Goal: Information Seeking & Learning: Learn about a topic

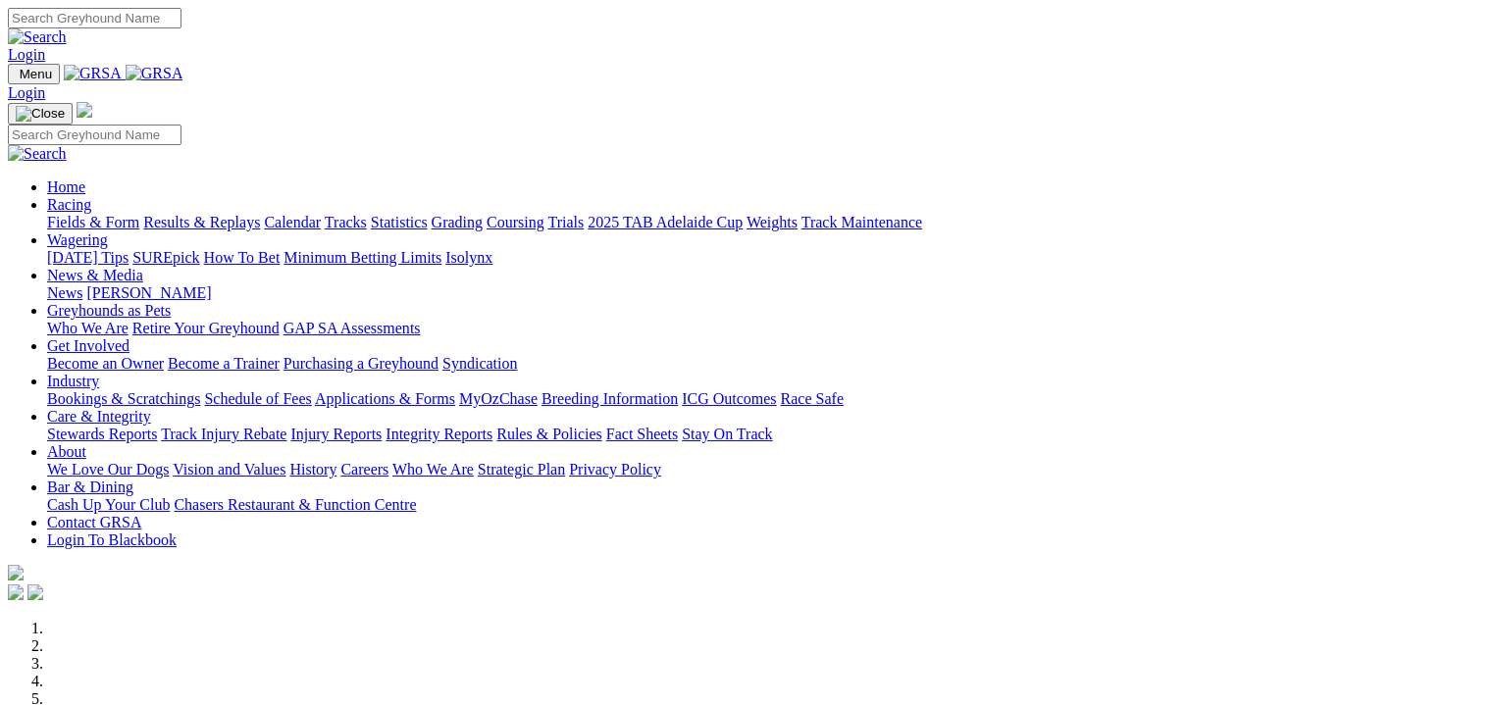
click at [260, 214] on link "Results & Replays" at bounding box center [201, 222] width 117 height 17
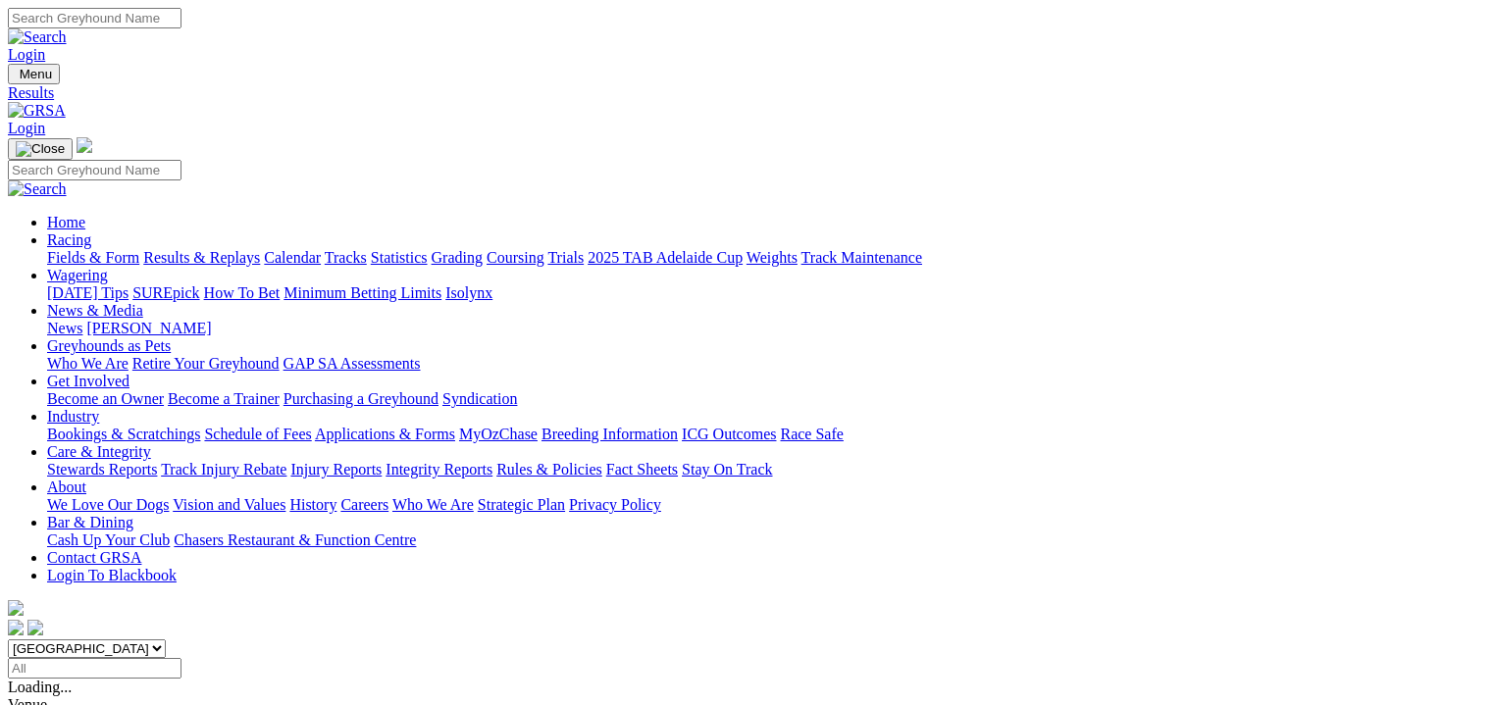
scroll to position [122, 0]
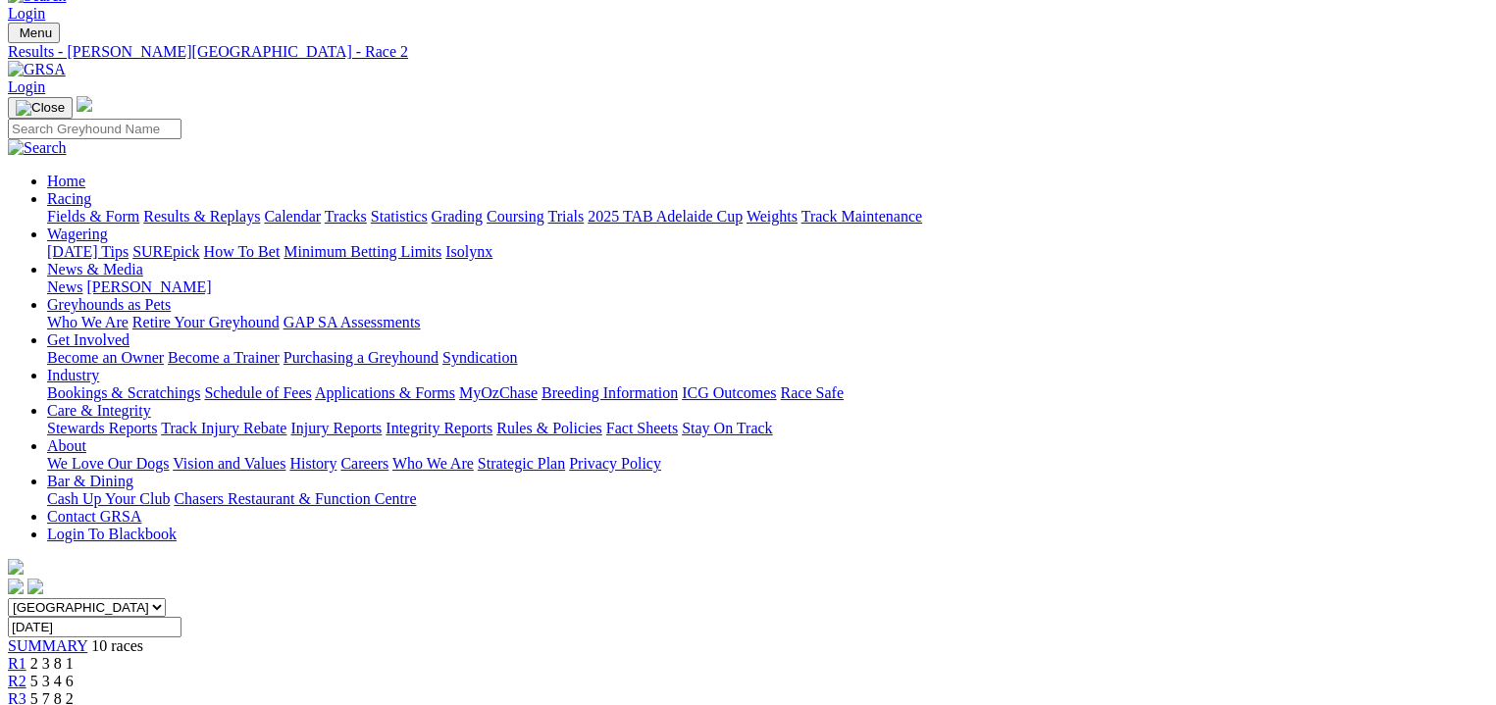
scroll to position [196, 0]
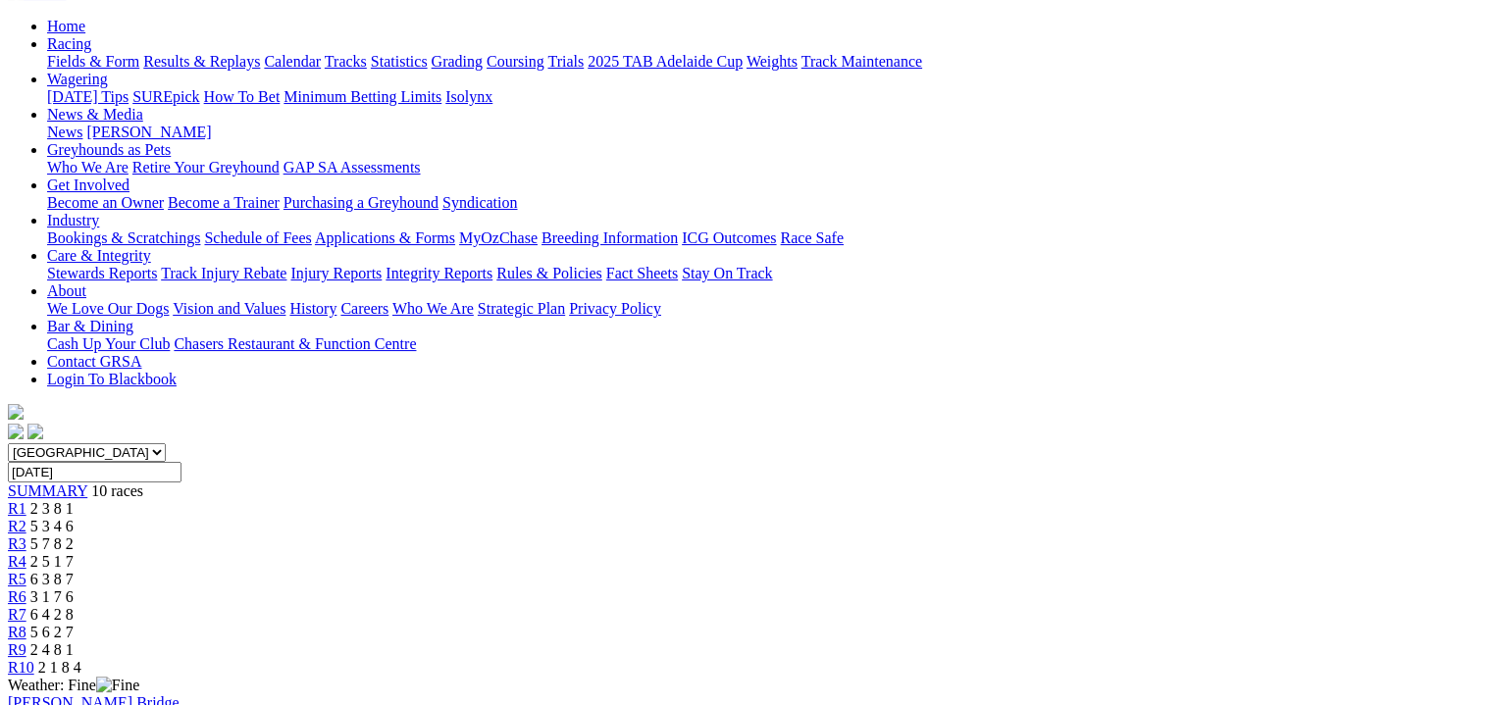
click at [1175, 642] on div "R9 2 4 8 1" at bounding box center [748, 651] width 1481 height 18
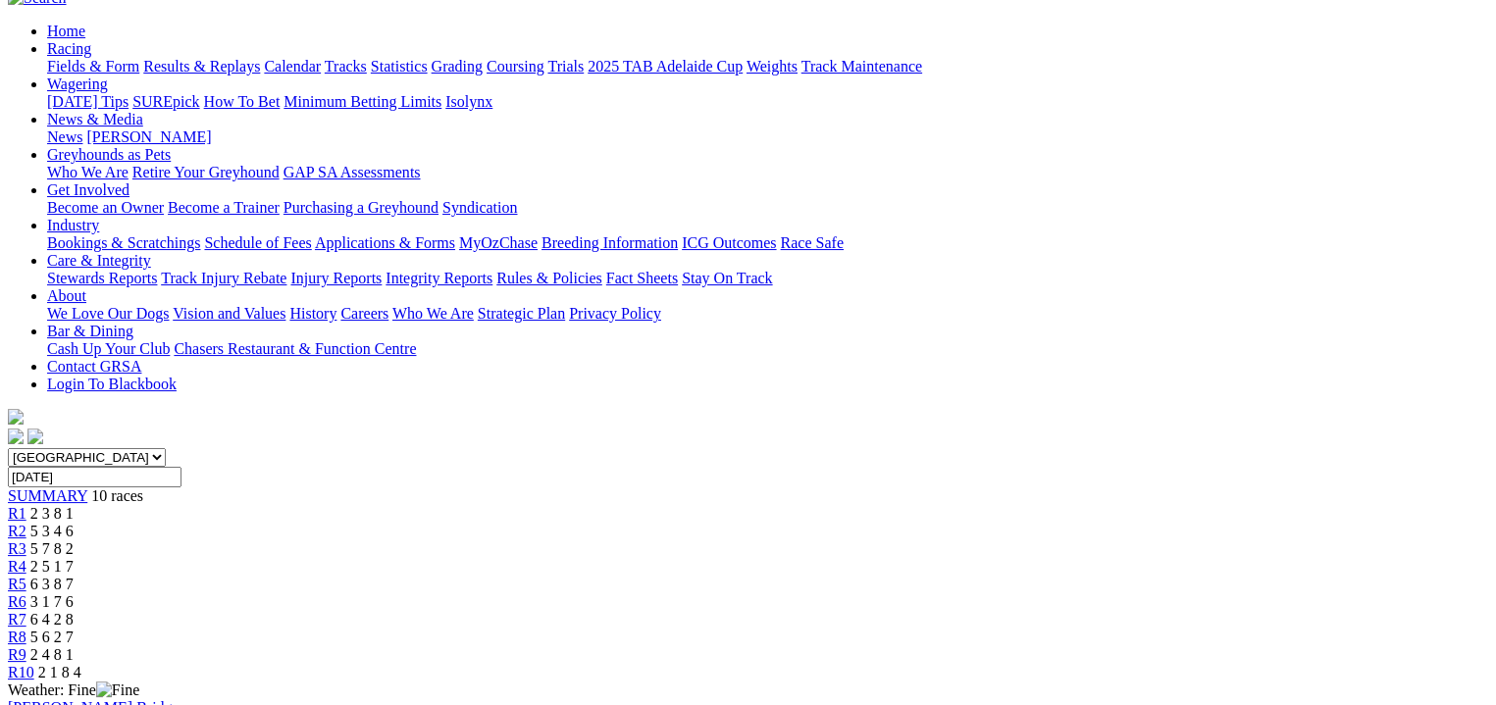
scroll to position [196, 0]
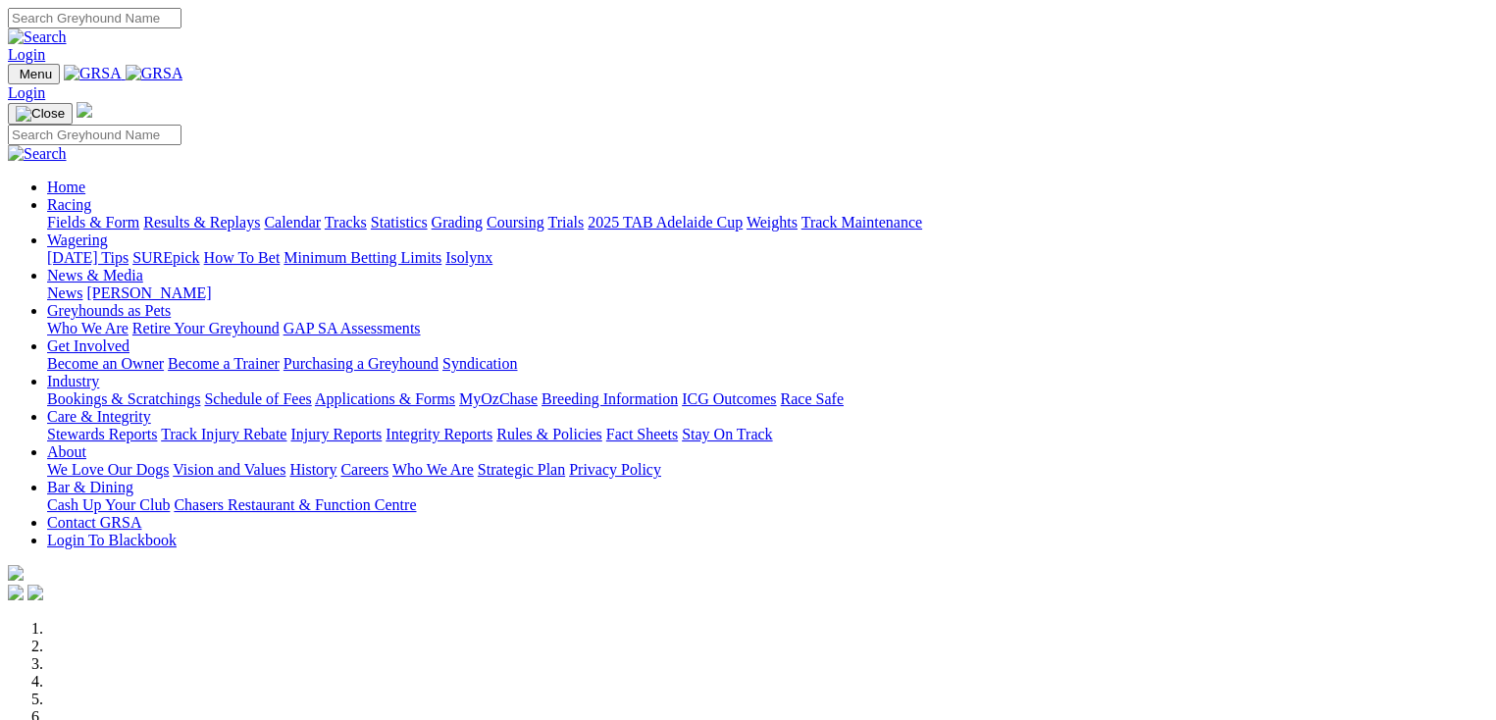
click at [91, 196] on link "Racing" at bounding box center [69, 204] width 44 height 17
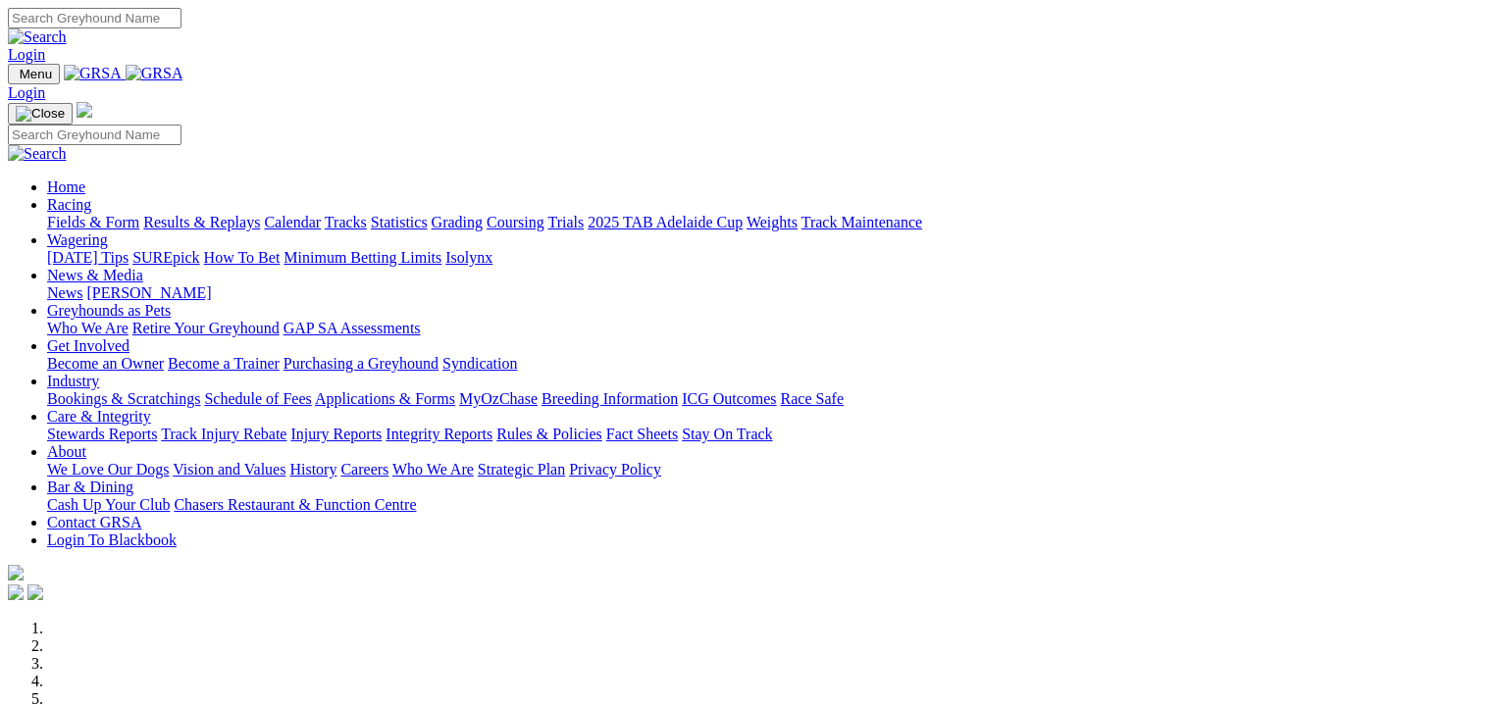
click at [91, 196] on link "Racing" at bounding box center [69, 204] width 44 height 17
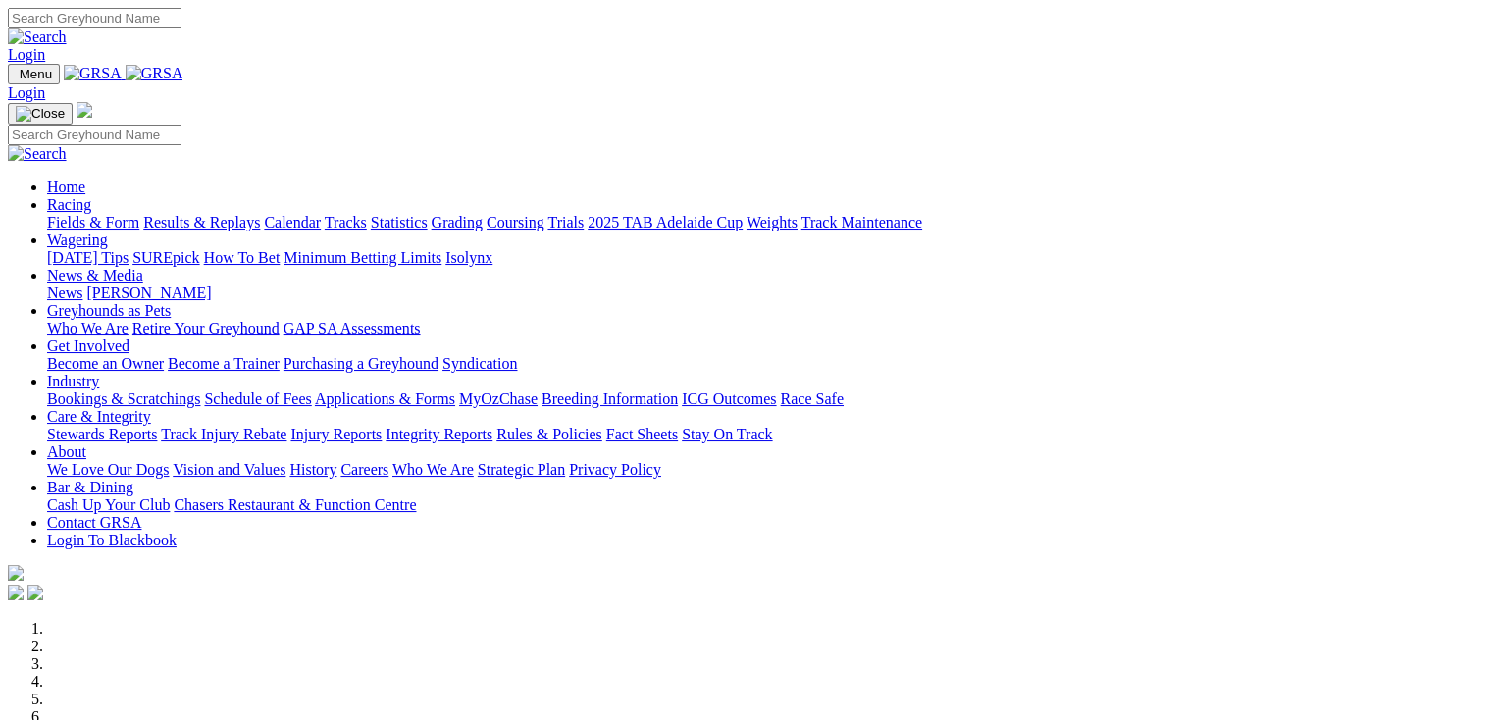
click at [91, 196] on link "Racing" at bounding box center [69, 204] width 44 height 17
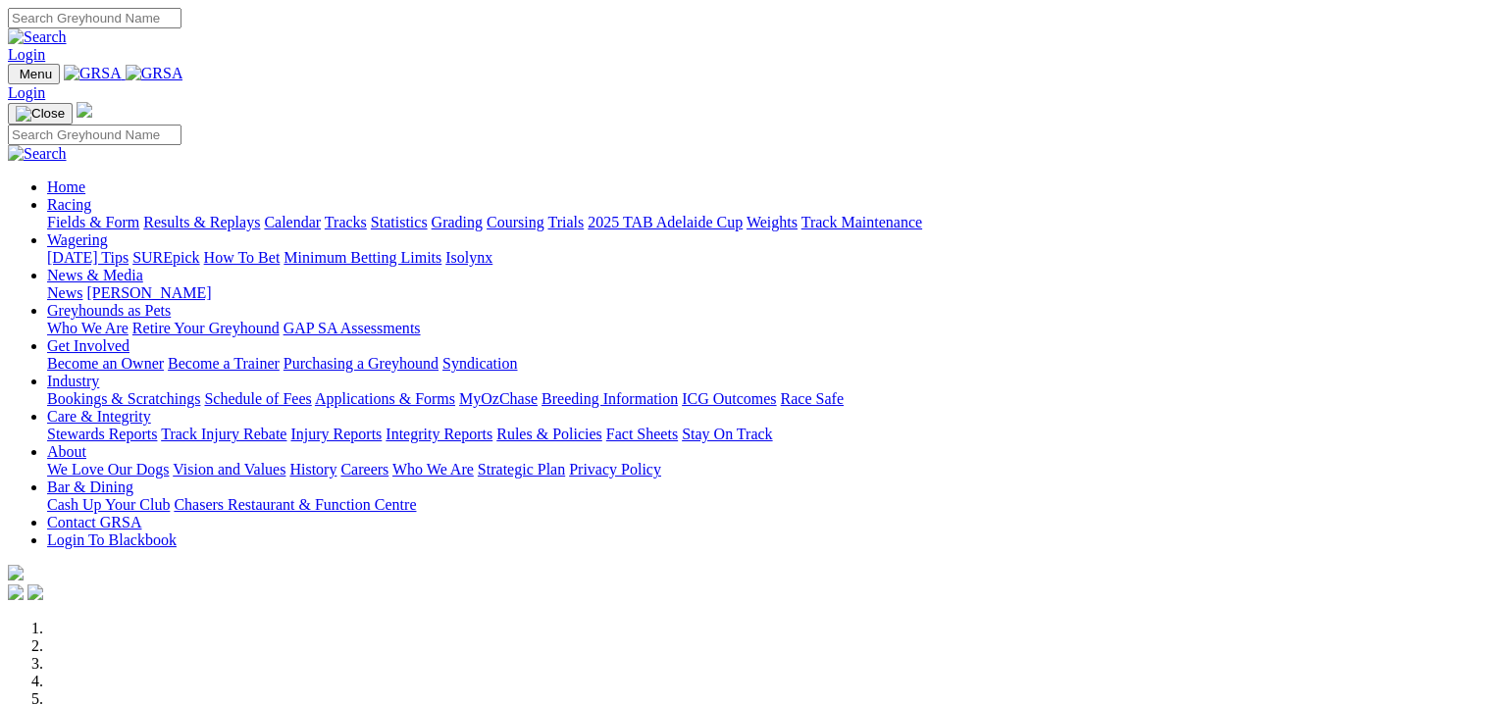
click at [251, 214] on link "Results & Replays" at bounding box center [201, 222] width 117 height 17
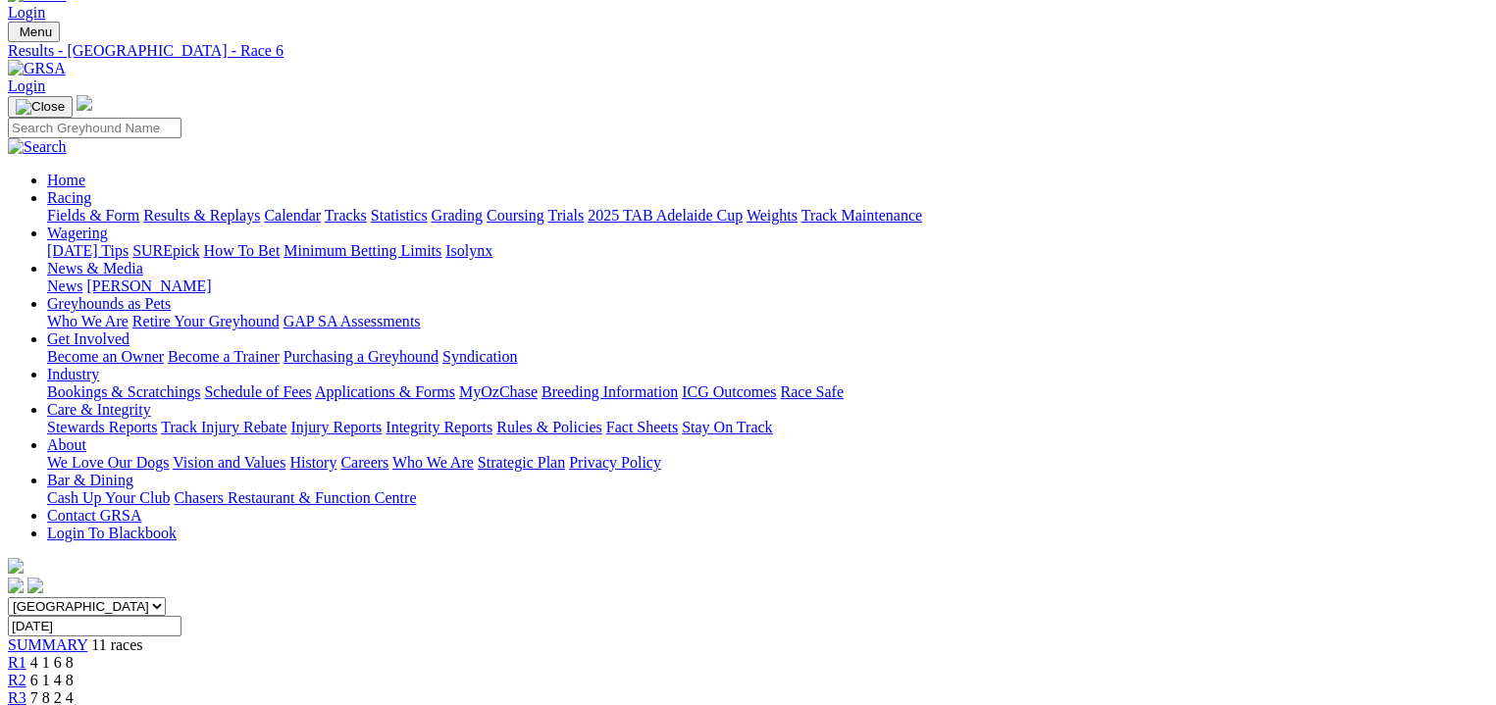
scroll to position [24, 0]
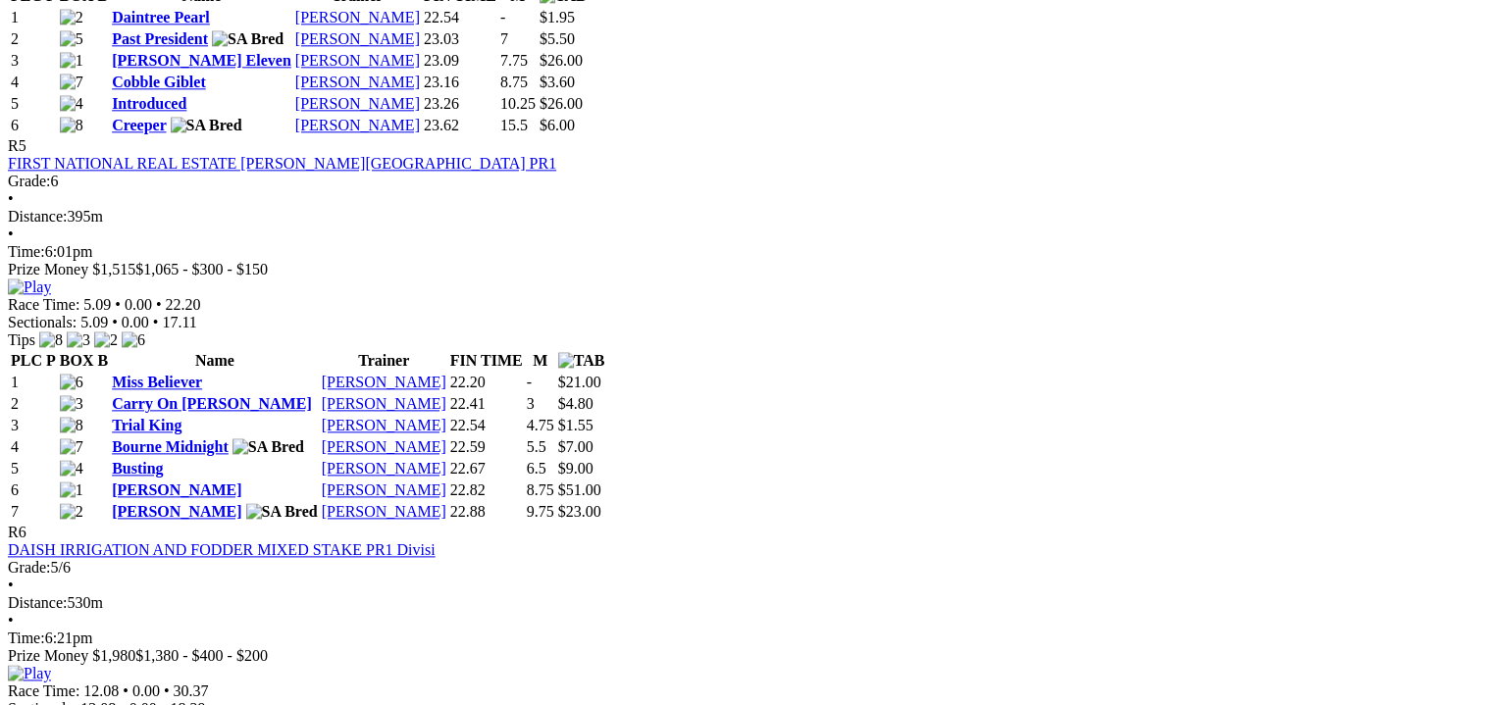
scroll to position [2355, 0]
